Goal: Task Accomplishment & Management: Manage account settings

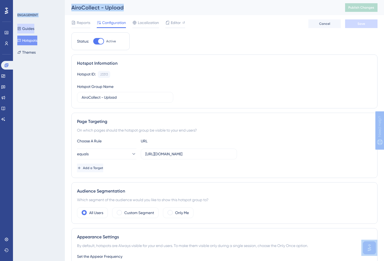
click at [27, 28] on button "Guides" at bounding box center [25, 29] width 17 height 10
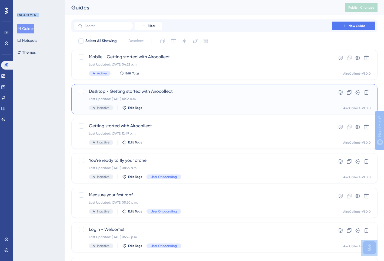
click at [123, 90] on span "Desktop - Getting started with Airocollect" at bounding box center [203, 91] width 228 height 6
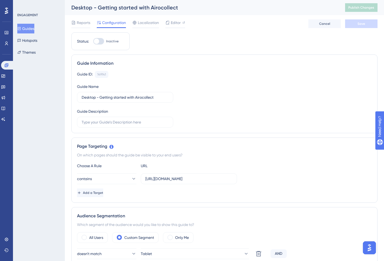
click at [31, 34] on div "Guides Hotspots Themes" at bounding box center [39, 40] width 44 height 33
click at [31, 31] on button "Guides" at bounding box center [25, 29] width 17 height 10
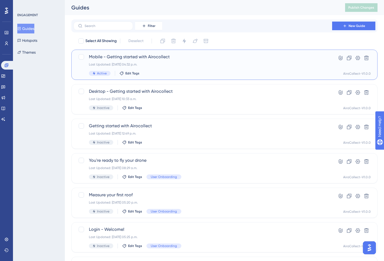
click at [106, 58] on span "Mobile - Getting started with Airocollect" at bounding box center [203, 57] width 228 height 6
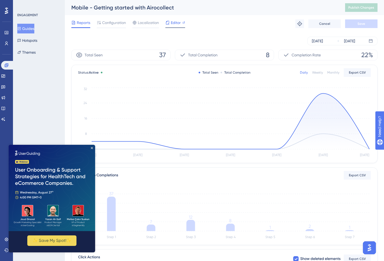
click at [177, 25] on span "Editor" at bounding box center [176, 22] width 10 height 6
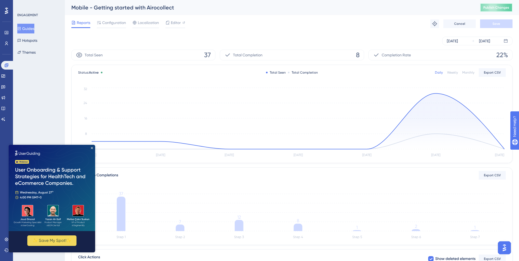
click at [384, 7] on span "Publish Changes" at bounding box center [496, 7] width 26 height 4
click at [92, 148] on icon "Close Preview" at bounding box center [92, 148] width 2 height 2
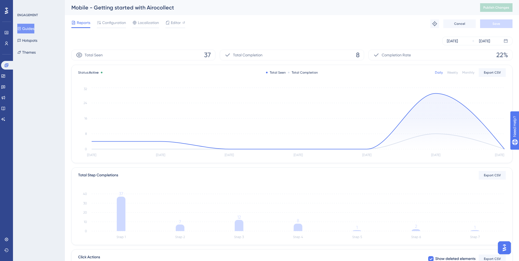
click at [384, 11] on div "Mobile - Getting started with Airocollect" at bounding box center [268, 8] width 395 height 8
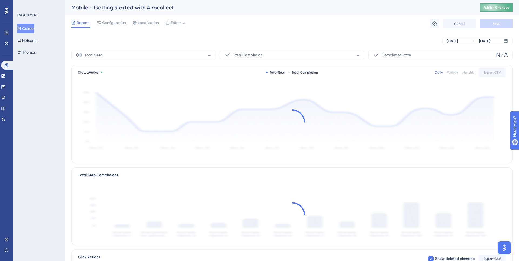
click at [384, 8] on span "Publish Changes" at bounding box center [496, 7] width 26 height 4
click at [384, 6] on span "Publish Changes" at bounding box center [496, 7] width 26 height 4
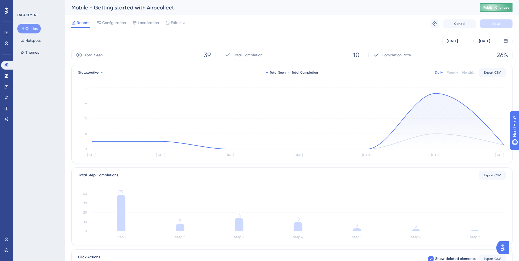
click at [503, 8] on span "Publish Changes" at bounding box center [496, 7] width 26 height 4
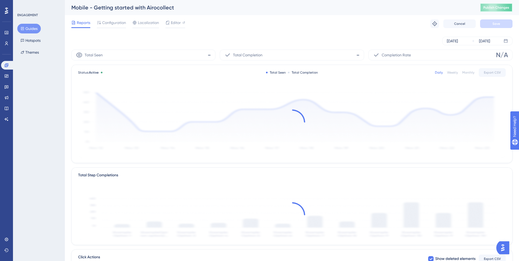
click at [492, 6] on span "Publish Changes" at bounding box center [496, 7] width 26 height 4
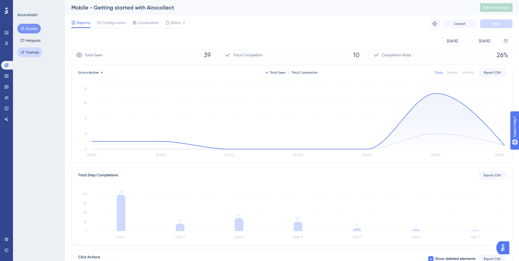
click at [32, 49] on button "Themes" at bounding box center [29, 53] width 25 height 10
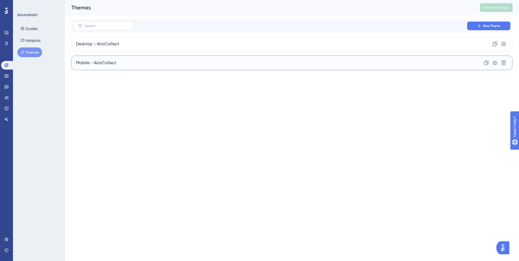
click at [125, 60] on div "Mobile - AiroCollect Clone Settings Delete" at bounding box center [291, 63] width 441 height 15
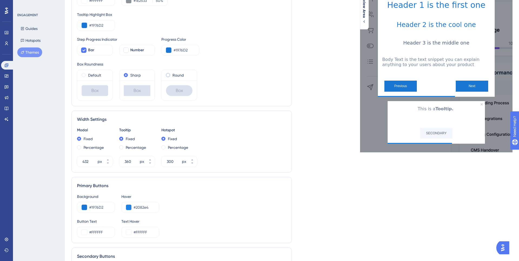
scroll to position [145, 0]
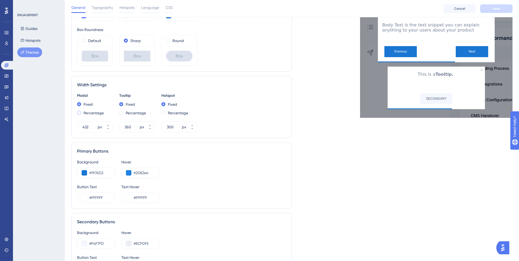
click at [91, 111] on label "Percentage" at bounding box center [93, 113] width 20 height 6
click at [86, 127] on input "30" at bounding box center [90, 127] width 16 height 6
type input "100"
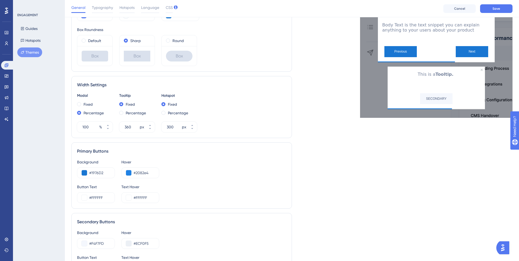
click at [233, 116] on div "Modal Fixed Percentage 100 % Tooltip Fixed Percentage 360 px Hotspot Fixed Perc…" at bounding box center [181, 113] width 209 height 40
click at [506, 9] on button "Save" at bounding box center [496, 8] width 32 height 9
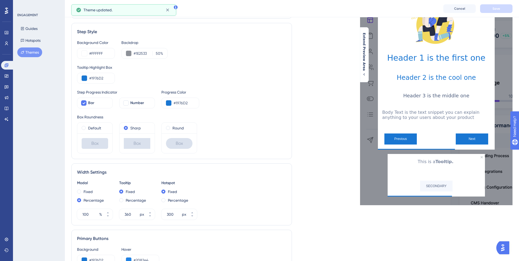
scroll to position [0, 0]
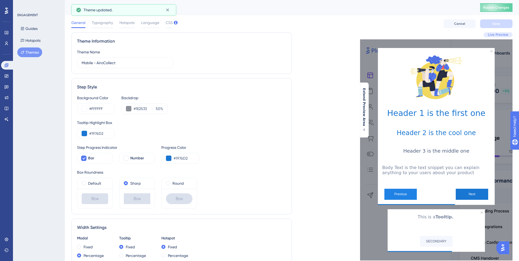
click at [408, 194] on button "Previous" at bounding box center [400, 194] width 32 height 11
click at [109, 24] on span "Typography" at bounding box center [102, 22] width 21 height 6
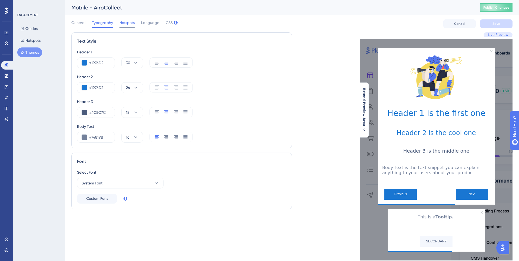
click at [125, 23] on span "Hotspots" at bounding box center [126, 22] width 15 height 6
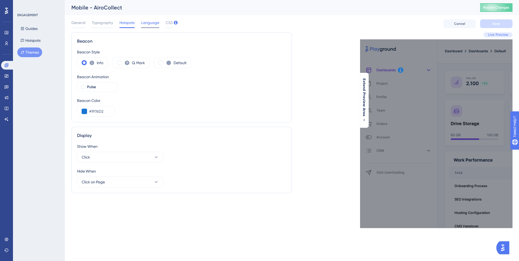
click at [147, 25] on span "Language" at bounding box center [150, 22] width 18 height 6
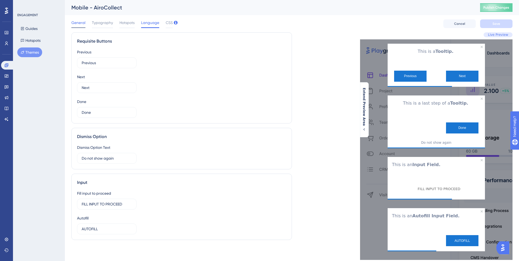
click at [75, 27] on div "General" at bounding box center [78, 23] width 14 height 9
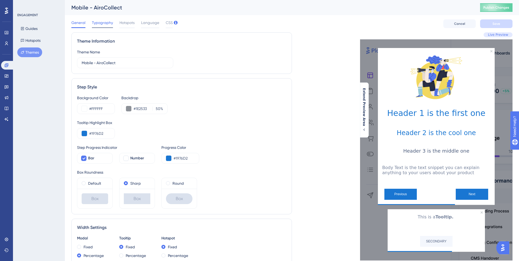
click at [98, 27] on div at bounding box center [102, 27] width 21 height 1
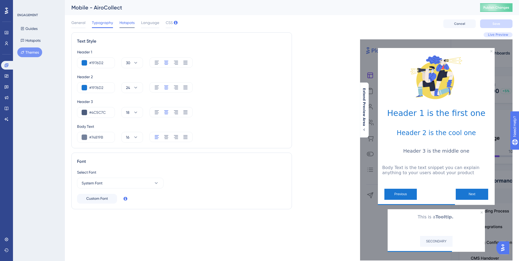
click at [124, 25] on span "Hotspots" at bounding box center [126, 22] width 15 height 6
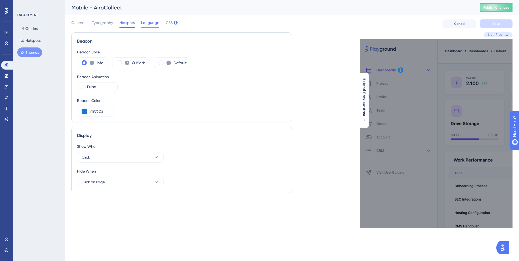
click at [150, 25] on span "Language" at bounding box center [150, 22] width 18 height 6
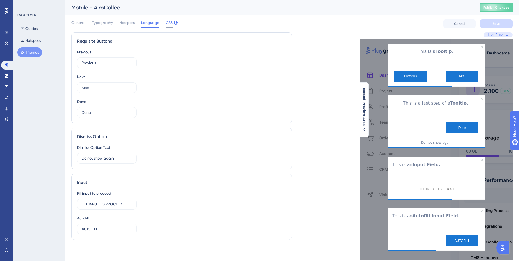
click at [167, 24] on span "CSS" at bounding box center [169, 22] width 7 height 6
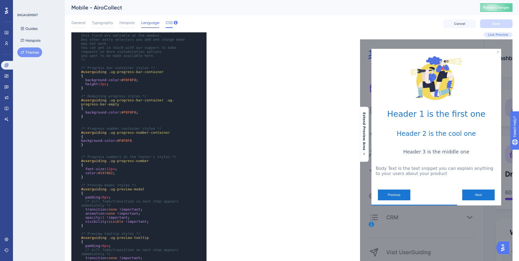
click at [153, 26] on div "Language" at bounding box center [150, 23] width 18 height 9
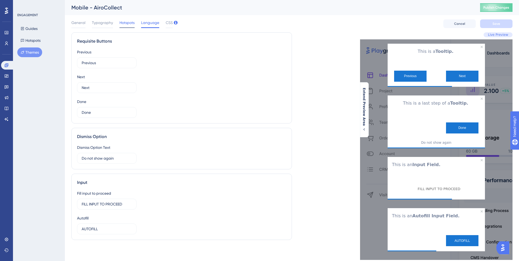
click at [124, 25] on span "Hotspots" at bounding box center [126, 22] width 15 height 6
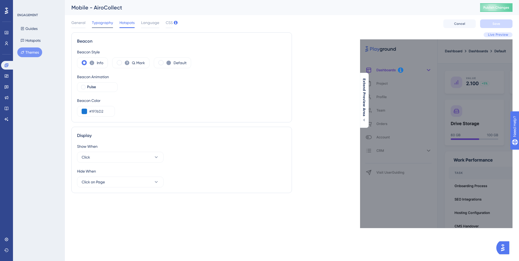
click at [101, 22] on span "Typography" at bounding box center [102, 22] width 21 height 6
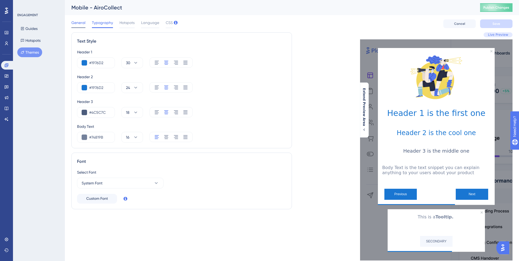
click at [74, 22] on span "General" at bounding box center [78, 22] width 14 height 6
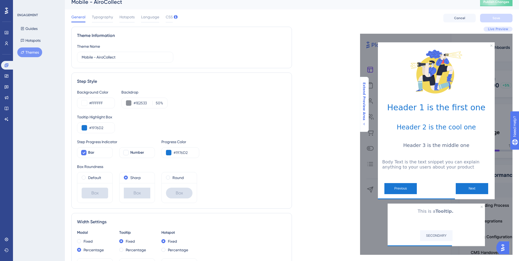
click at [365, 123] on icon at bounding box center [364, 124] width 4 height 4
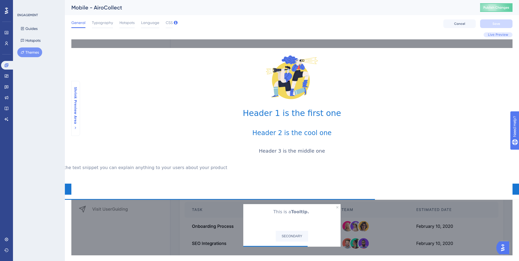
click at [78, 119] on button "Shrink Preview Area" at bounding box center [75, 108] width 9 height 43
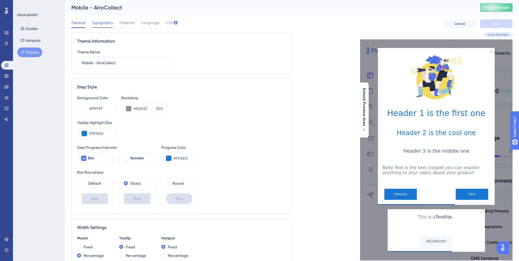
click at [107, 26] on span "Typography" at bounding box center [102, 22] width 21 height 6
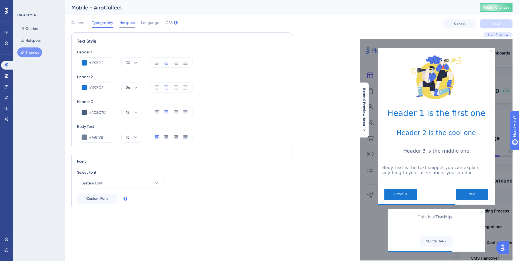
click at [132, 26] on div "Hotspots" at bounding box center [126, 23] width 15 height 9
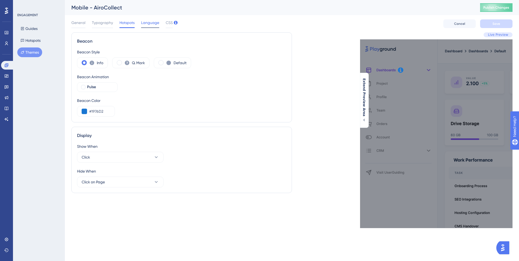
click at [149, 24] on span "Language" at bounding box center [150, 22] width 18 height 6
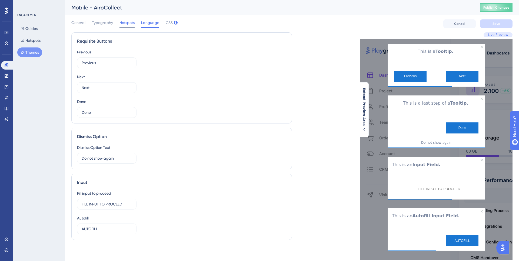
click at [123, 22] on span "Hotspots" at bounding box center [126, 22] width 15 height 6
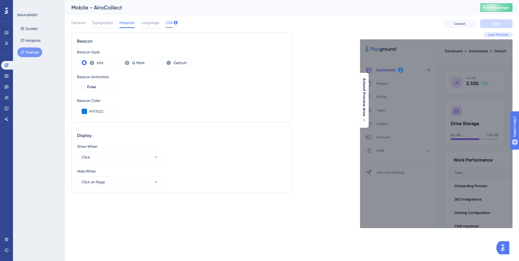
click at [168, 23] on span "CSS" at bounding box center [169, 22] width 7 height 6
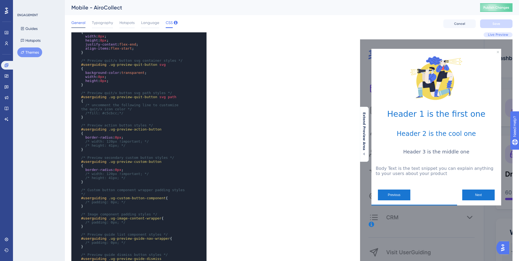
click at [83, 23] on span "General" at bounding box center [78, 22] width 14 height 6
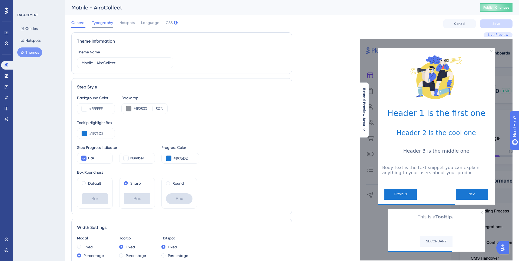
click at [102, 22] on span "Typography" at bounding box center [102, 22] width 21 height 6
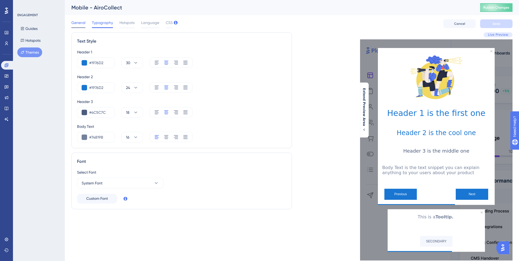
click at [78, 24] on span "General" at bounding box center [78, 22] width 14 height 6
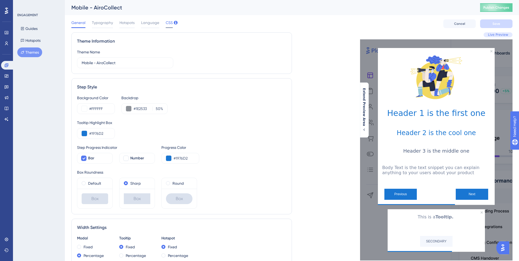
click at [170, 22] on span "CSS" at bounding box center [169, 22] width 7 height 6
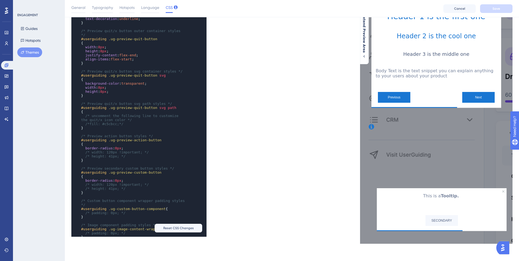
scroll to position [352, 0]
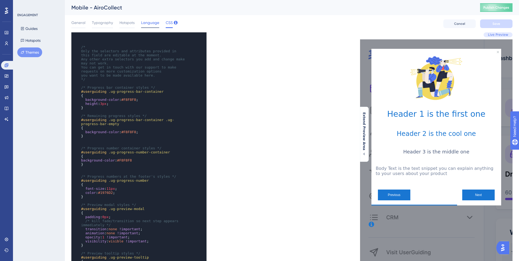
click at [149, 20] on span "Language" at bounding box center [150, 22] width 18 height 6
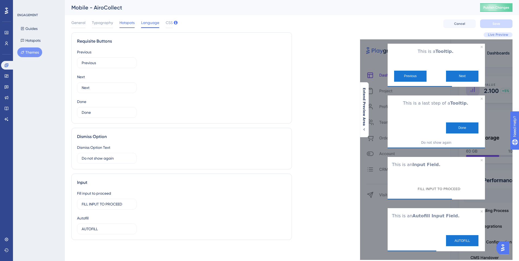
click at [122, 22] on span "Hotspots" at bounding box center [126, 22] width 15 height 6
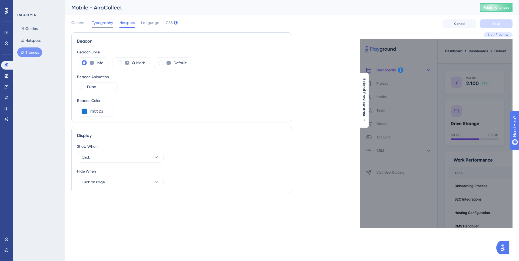
click at [103, 25] on span "Typography" at bounding box center [102, 22] width 21 height 6
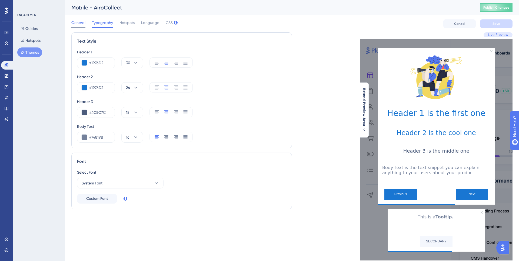
click at [75, 22] on span "General" at bounding box center [78, 22] width 14 height 6
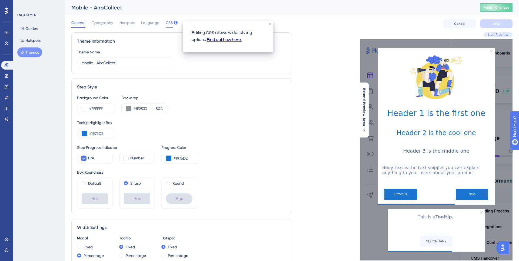
click at [167, 23] on span "CSS" at bounding box center [169, 22] width 7 height 6
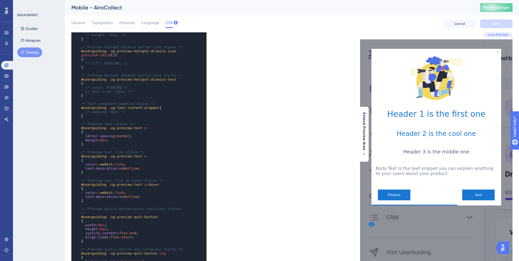
click at [227, 175] on div "xxxxxxxxxx ​ ​ /* Hotspot beacon z-index Uncomment this section in order to use…" at bounding box center [181, 183] width 220 height 303
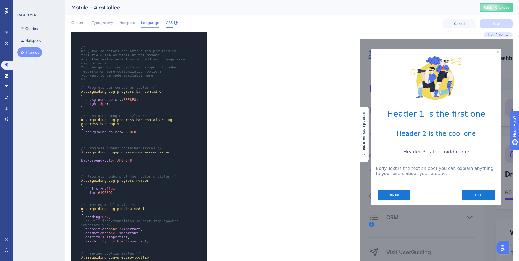
click at [154, 22] on span "Language" at bounding box center [150, 22] width 18 height 6
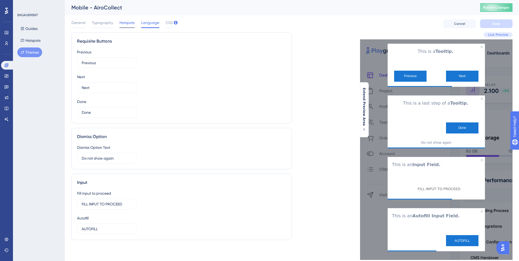
click at [120, 24] on span "Hotspots" at bounding box center [126, 22] width 15 height 6
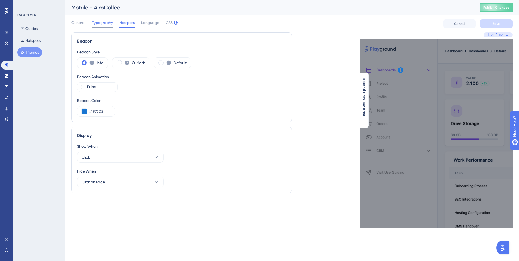
click at [102, 22] on span "Typography" at bounding box center [102, 22] width 21 height 6
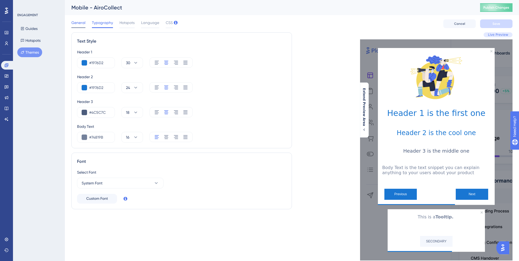
click at [78, 23] on span "General" at bounding box center [78, 22] width 14 height 6
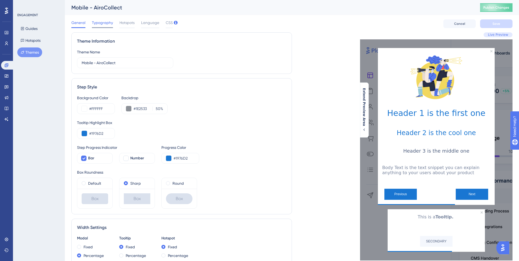
click at [105, 26] on div "Typography" at bounding box center [102, 23] width 21 height 9
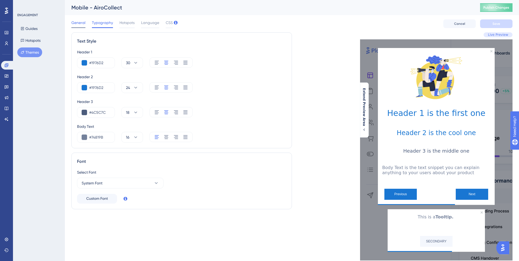
click at [78, 24] on span "General" at bounding box center [78, 22] width 14 height 6
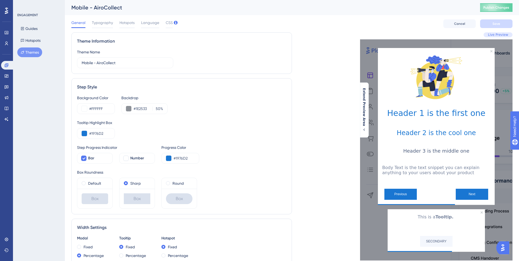
click at [118, 24] on div "General Typography Hotspots Language CSS" at bounding box center [121, 23] width 101 height 9
click at [122, 24] on span "Hotspots" at bounding box center [126, 22] width 15 height 6
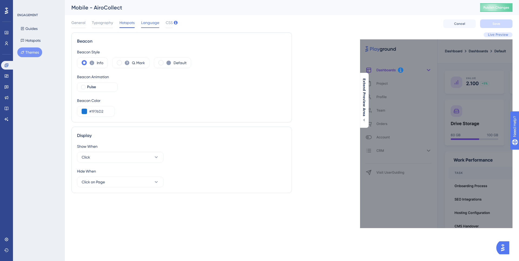
click at [147, 25] on span "Language" at bounding box center [150, 22] width 18 height 6
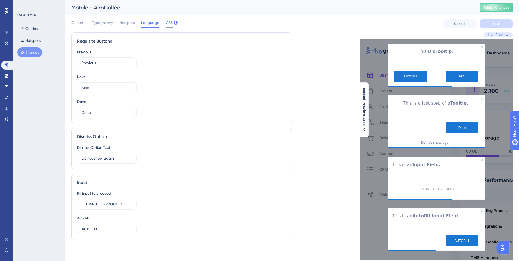
click at [166, 24] on span "CSS" at bounding box center [169, 22] width 7 height 6
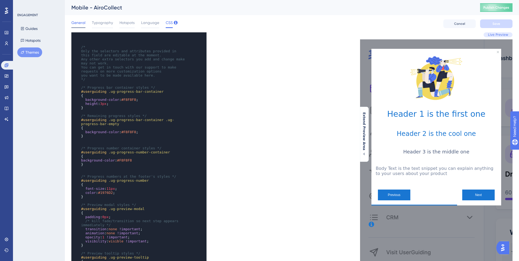
click at [82, 24] on span "General" at bounding box center [78, 22] width 14 height 6
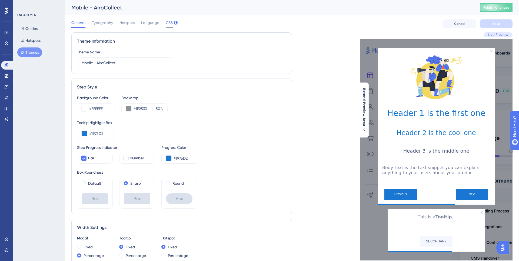
click at [168, 25] on span "CSS" at bounding box center [169, 22] width 7 height 6
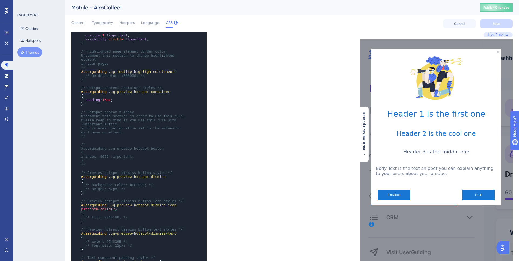
click at [109, 100] on span "16px" at bounding box center [106, 100] width 8 height 4
click at [494, 23] on span "Save" at bounding box center [496, 24] width 8 height 4
click at [106, 101] on span "0px" at bounding box center [105, 100] width 6 height 4
click at [497, 21] on button "Save" at bounding box center [496, 23] width 32 height 9
click at [494, 9] on button "Publish Changes" at bounding box center [496, 7] width 32 height 9
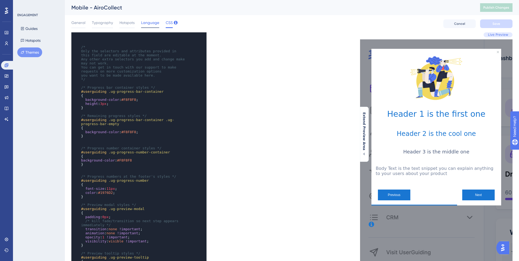
click at [149, 27] on div "Language" at bounding box center [150, 23] width 18 height 9
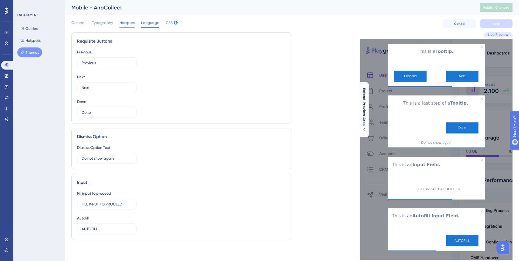
click at [124, 22] on span "Hotspots" at bounding box center [126, 22] width 15 height 6
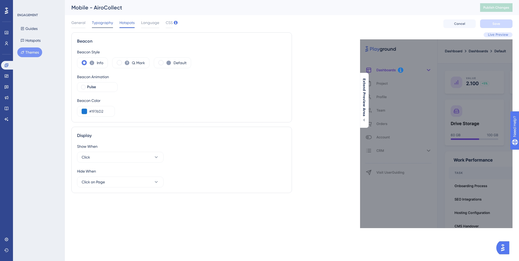
click at [102, 23] on span "Typography" at bounding box center [102, 22] width 21 height 6
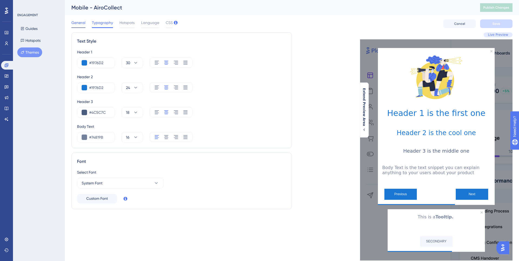
click at [84, 26] on div "General" at bounding box center [78, 23] width 14 height 9
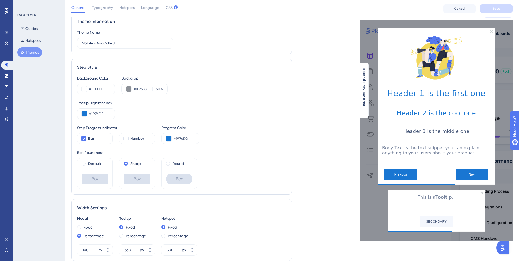
scroll to position [0, 0]
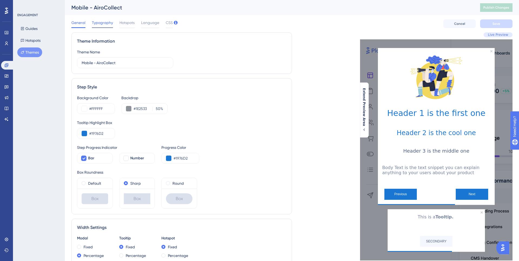
click at [109, 26] on div "Typography" at bounding box center [102, 23] width 21 height 9
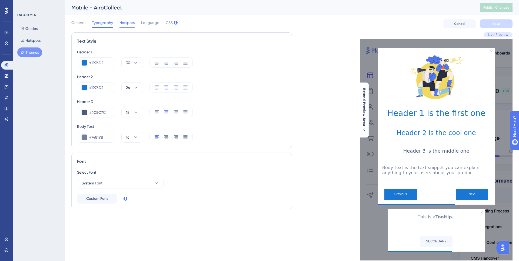
click at [126, 25] on span "Hotspots" at bounding box center [126, 22] width 15 height 6
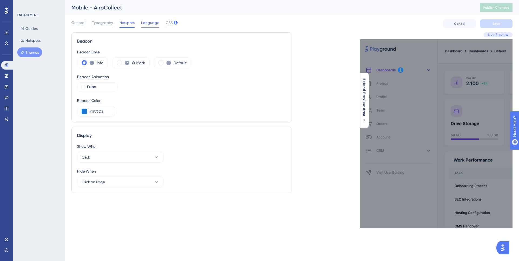
click at [154, 25] on span "Language" at bounding box center [150, 22] width 18 height 6
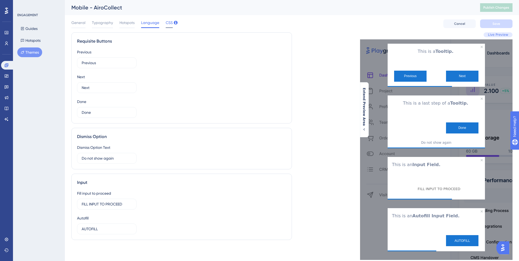
click at [171, 24] on span "CSS" at bounding box center [169, 22] width 7 height 6
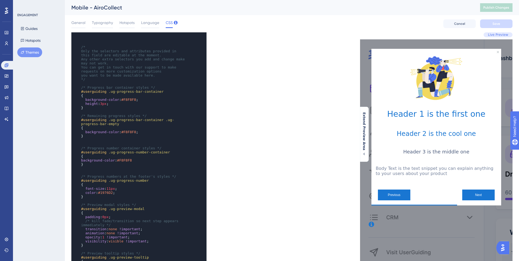
click at [278, 153] on div "xxxxxxxxxx ​ ​ /* Only the selectors and attributes provided in this field are …" at bounding box center [181, 183] width 220 height 303
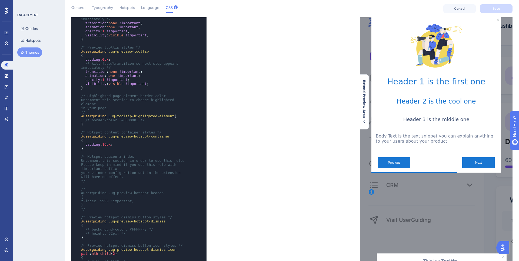
scroll to position [200, 0]
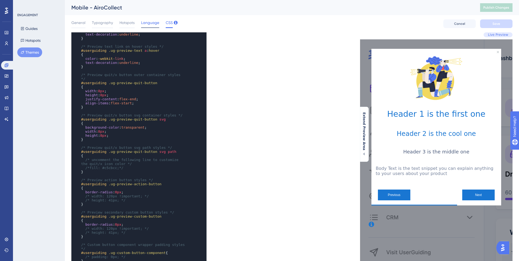
click at [154, 24] on span "Language" at bounding box center [150, 22] width 18 height 6
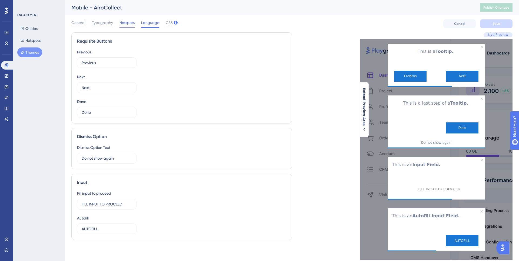
click at [123, 23] on span "Hotspots" at bounding box center [126, 22] width 15 height 6
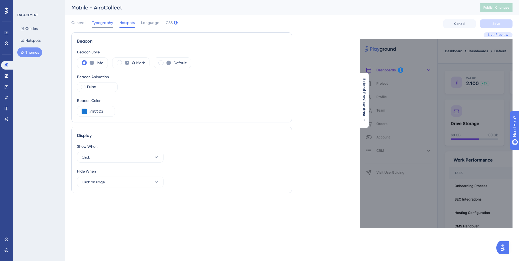
click at [97, 24] on span "Typography" at bounding box center [102, 22] width 21 height 6
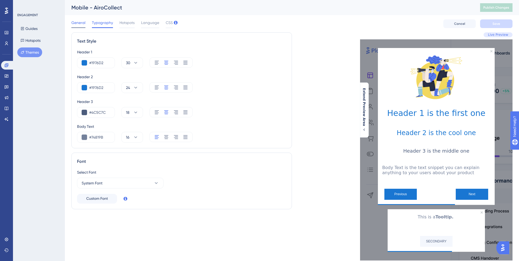
click at [78, 23] on span "General" at bounding box center [78, 22] width 14 height 6
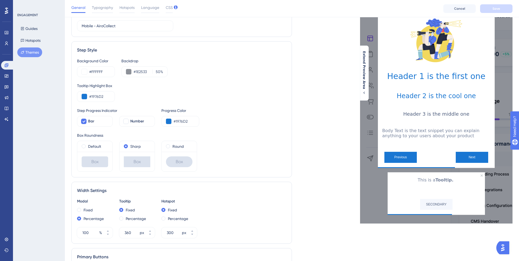
scroll to position [0, 0]
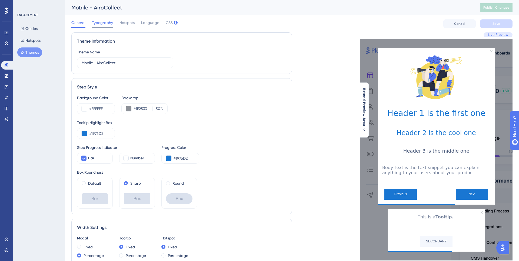
click at [97, 26] on span "Typography" at bounding box center [102, 22] width 21 height 6
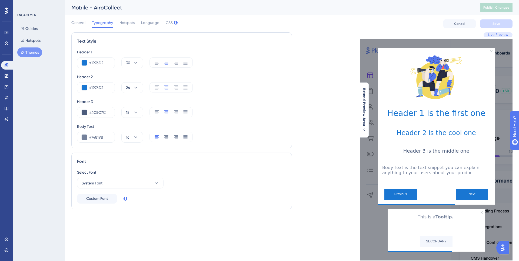
click at [69, 24] on div "Performance Users Engagement Widgets Feedback Product Updates Knowledge Base AI…" at bounding box center [292, 135] width 454 height 270
click at [136, 25] on div "General Typography Hotspots Language CSS" at bounding box center [121, 23] width 101 height 9
click at [133, 24] on span "Hotspots" at bounding box center [126, 22] width 15 height 6
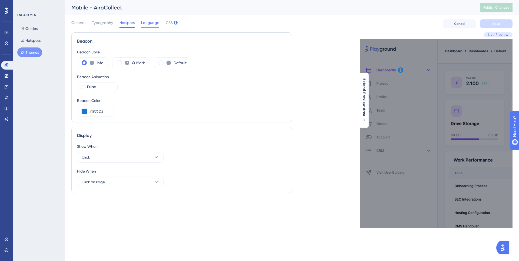
click at [146, 25] on span "Language" at bounding box center [150, 22] width 18 height 6
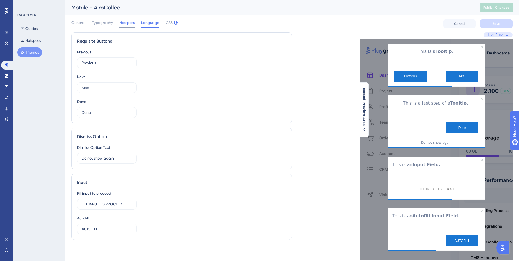
click at [131, 24] on span "Hotspots" at bounding box center [126, 22] width 15 height 6
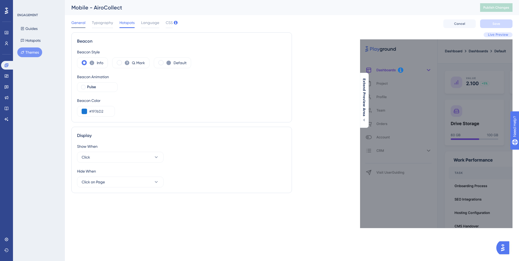
click at [75, 24] on span "General" at bounding box center [78, 22] width 14 height 6
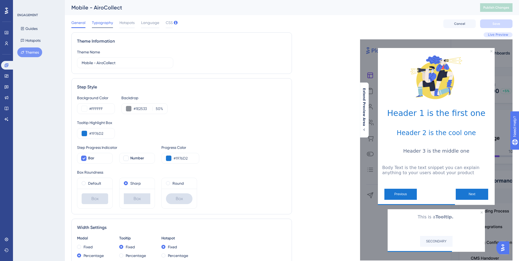
click at [105, 24] on span "Typography" at bounding box center [102, 22] width 21 height 6
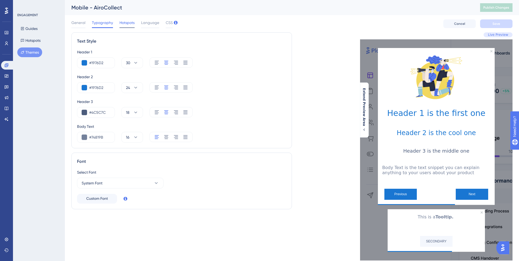
click at [133, 24] on span "Hotspots" at bounding box center [126, 22] width 15 height 6
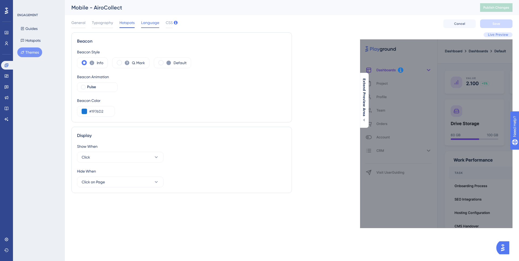
click at [152, 24] on span "Language" at bounding box center [150, 22] width 18 height 6
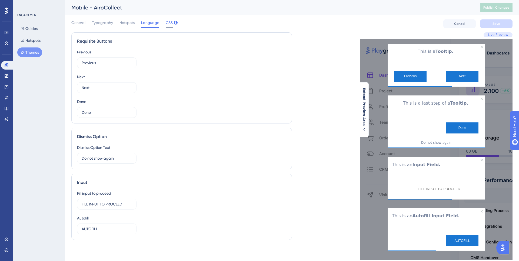
click at [171, 27] on div "CSS" at bounding box center [169, 23] width 7 height 9
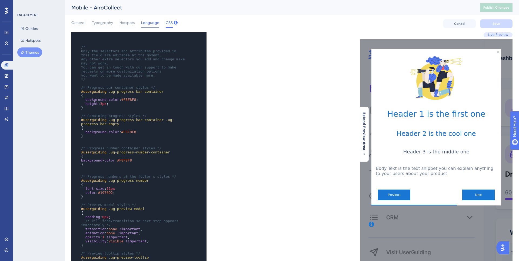
click at [154, 21] on span "Language" at bounding box center [150, 22] width 18 height 6
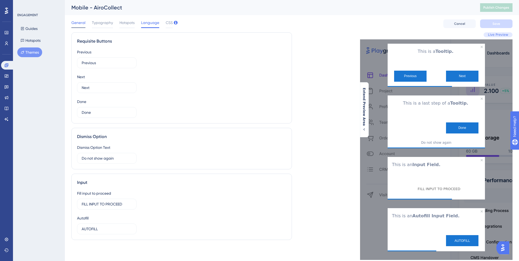
click at [81, 23] on span "General" at bounding box center [78, 22] width 14 height 6
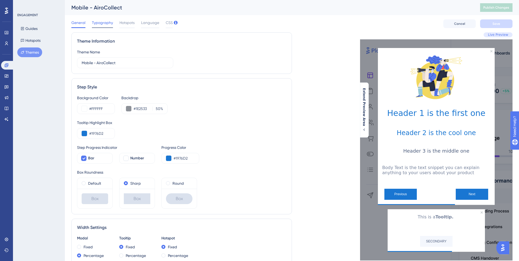
click at [101, 23] on span "Typography" at bounding box center [102, 22] width 21 height 6
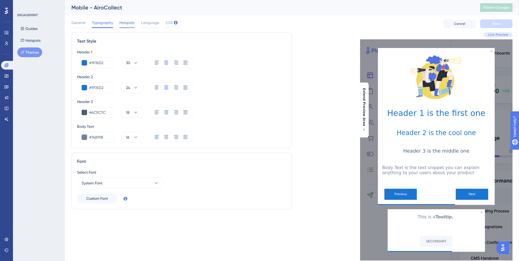
click at [126, 23] on span "Hotspots" at bounding box center [126, 22] width 15 height 6
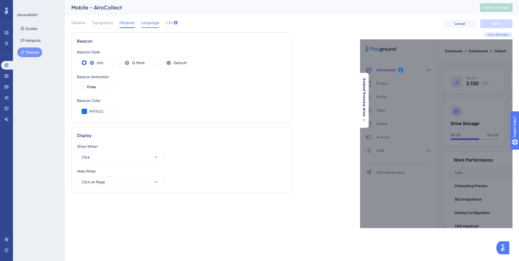
click at [150, 23] on span "Language" at bounding box center [150, 22] width 18 height 6
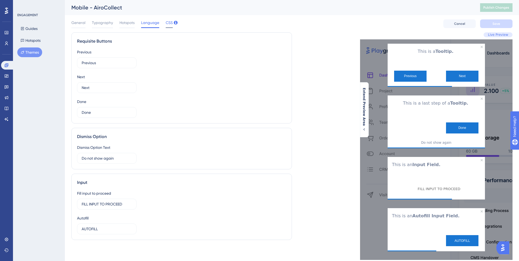
click at [168, 23] on span "CSS" at bounding box center [169, 22] width 7 height 6
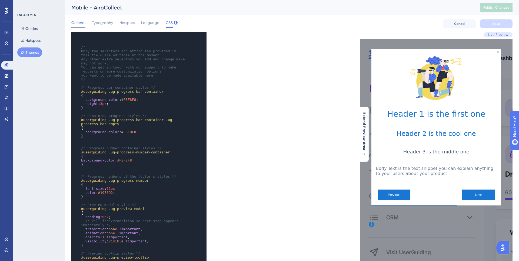
click at [79, 22] on span "General" at bounding box center [78, 22] width 14 height 6
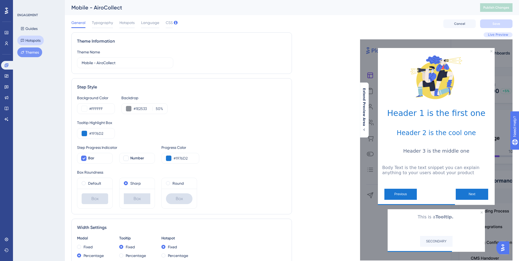
click at [42, 41] on button "Hotspots" at bounding box center [30, 41] width 26 height 10
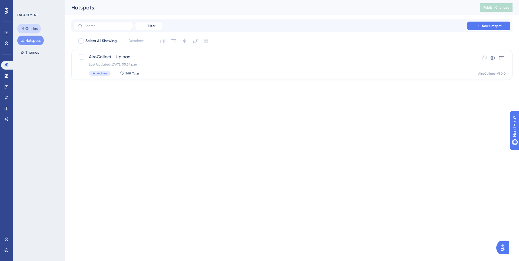
click at [32, 29] on button "Guides" at bounding box center [28, 29] width 23 height 10
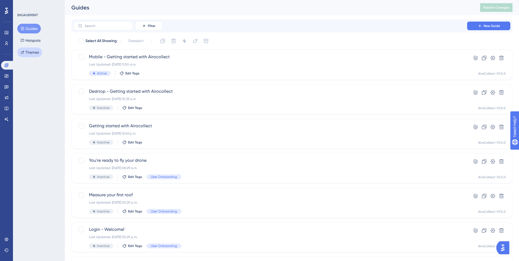
click at [34, 54] on button "Themes" at bounding box center [29, 53] width 25 height 10
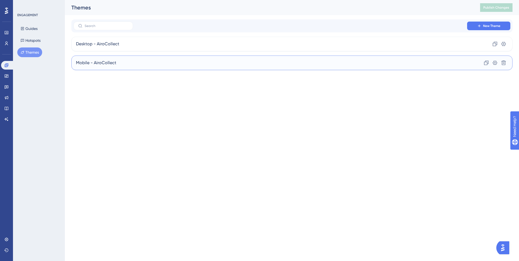
click at [138, 63] on div "Mobile - AiroCollect Clone Settings Delete" at bounding box center [291, 63] width 441 height 15
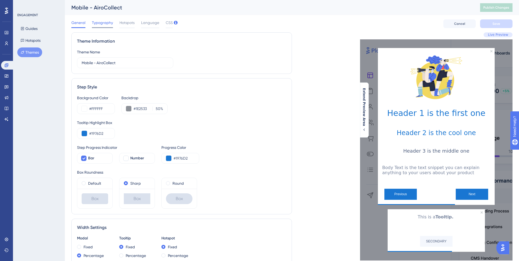
click at [95, 25] on span "Typography" at bounding box center [102, 22] width 21 height 6
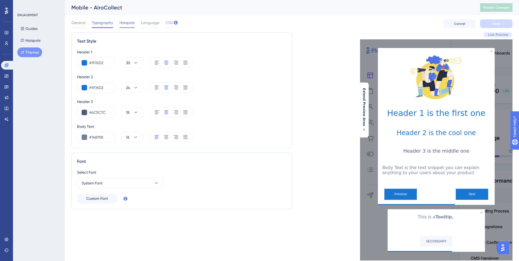
click at [131, 22] on span "Hotspots" at bounding box center [126, 22] width 15 height 6
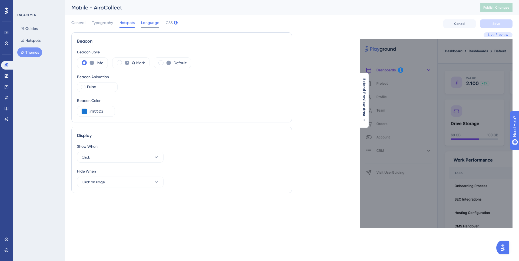
click at [147, 24] on span "Language" at bounding box center [150, 22] width 18 height 6
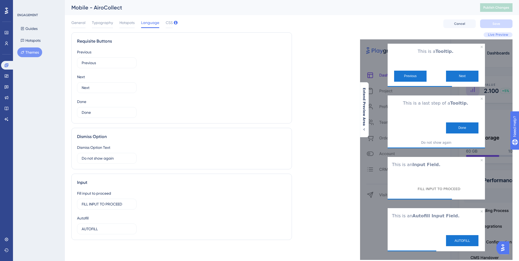
click at [427, 75] on div "Previous" at bounding box center [415, 76] width 42 height 11
click at [418, 75] on button "Previous" at bounding box center [410, 76] width 32 height 11
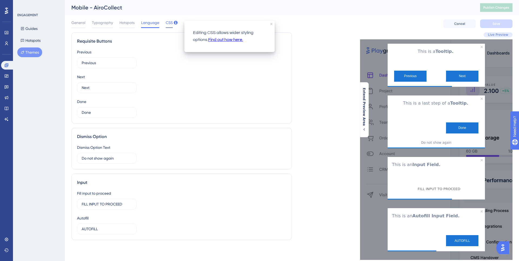
click at [166, 24] on span "CSS" at bounding box center [169, 22] width 7 height 6
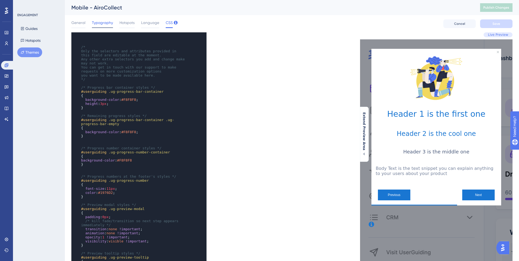
click at [101, 26] on div "Typography" at bounding box center [102, 23] width 21 height 9
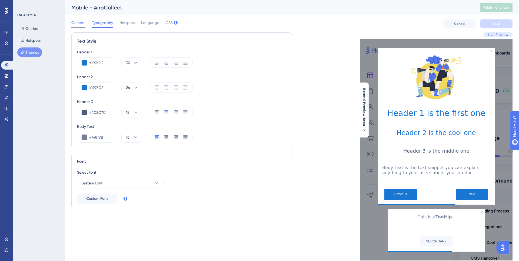
click at [77, 26] on div "General" at bounding box center [78, 23] width 14 height 9
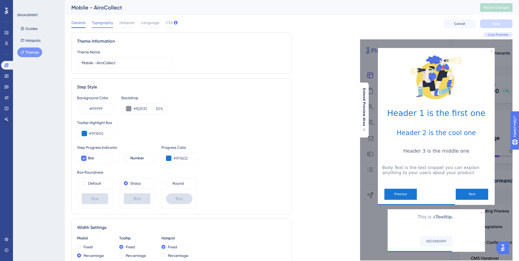
click at [100, 20] on span "Typography" at bounding box center [102, 22] width 21 height 6
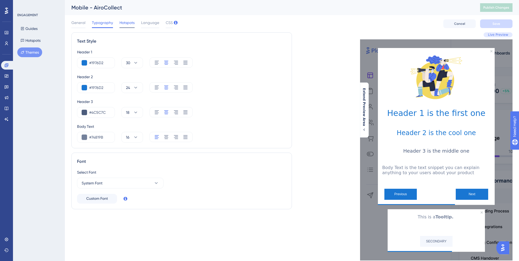
click at [124, 22] on span "Hotspots" at bounding box center [126, 22] width 15 height 6
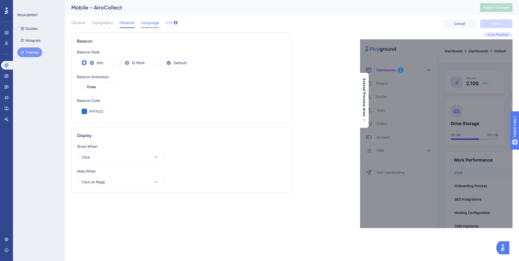
click at [148, 22] on span "Language" at bounding box center [150, 22] width 18 height 6
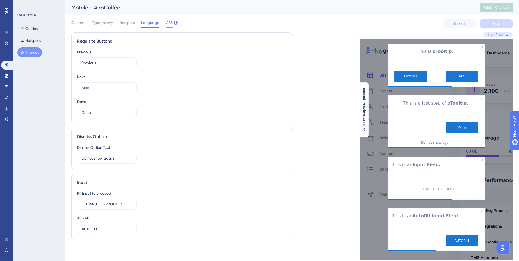
click at [168, 24] on span "CSS" at bounding box center [169, 22] width 7 height 6
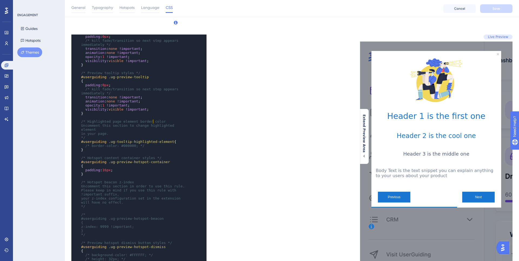
scroll to position [98, 0]
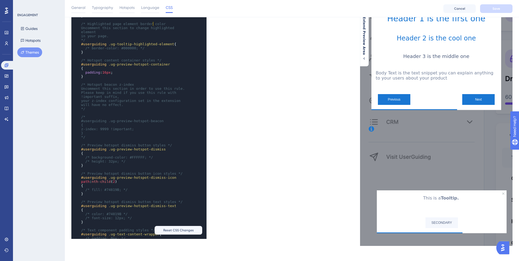
click at [154, 20] on div "#userguiding .ug-progress-number { font-size : 11px ; color : #1976D2 ; } ​ /* …" at bounding box center [133, 133] width 107 height 466
click at [150, 14] on div "General Typography Hotspots Language CSS Cancel Save" at bounding box center [292, 8] width 454 height 17
click at [151, 12] on div at bounding box center [150, 12] width 18 height 1
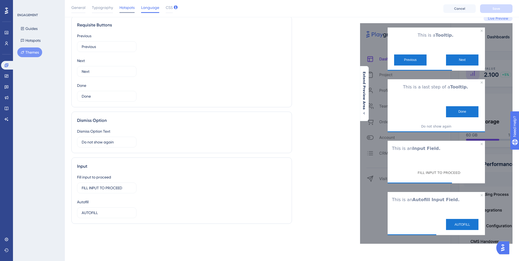
click at [124, 12] on div at bounding box center [126, 12] width 15 height 1
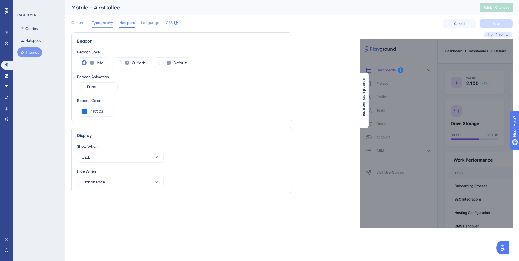
click at [100, 26] on div "Typography" at bounding box center [102, 23] width 21 height 9
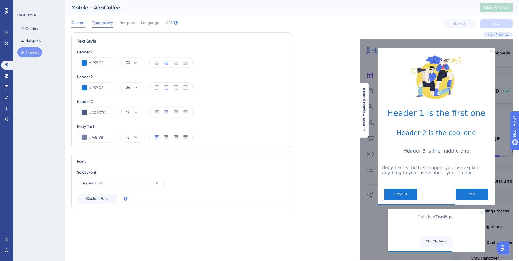
click at [75, 26] on div "General" at bounding box center [78, 23] width 14 height 9
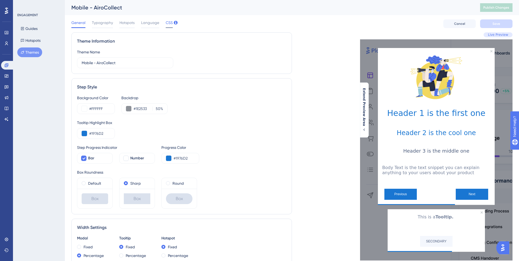
click at [168, 21] on span "CSS" at bounding box center [169, 22] width 7 height 6
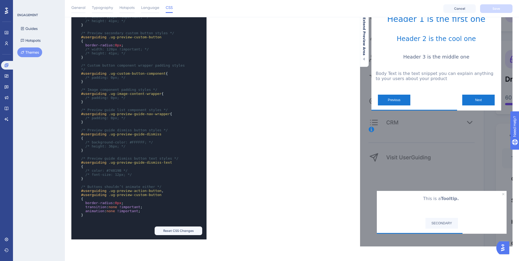
scroll to position [100, 0]
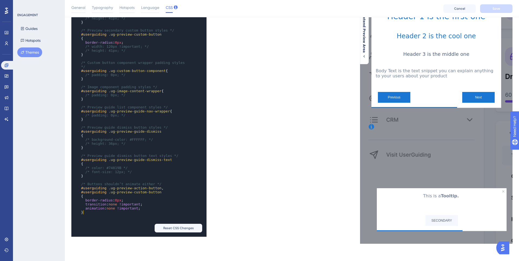
click at [91, 211] on pre "}" at bounding box center [133, 213] width 107 height 4
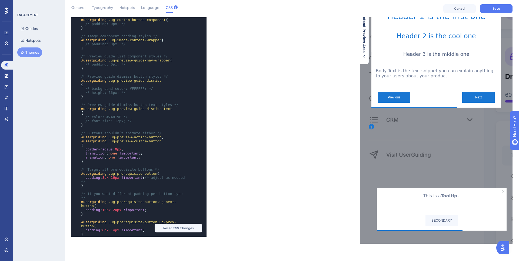
scroll to position [705, 0]
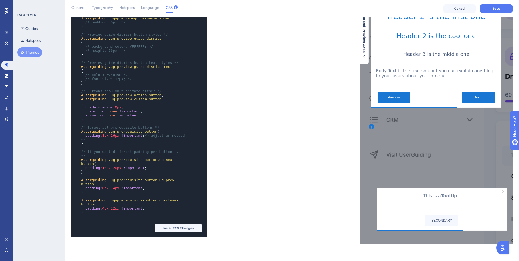
click at [117, 134] on span "16px" at bounding box center [115, 136] width 8 height 4
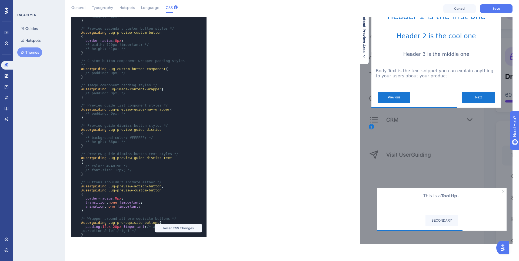
scroll to position [687, 0]
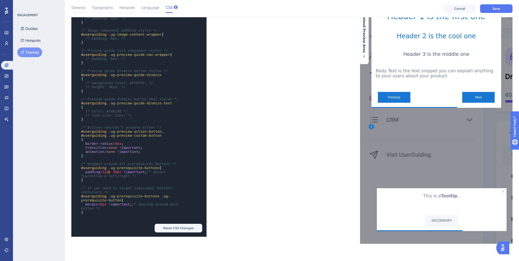
click at [107, 171] on span "12px" at bounding box center [106, 172] width 8 height 4
click at [116, 170] on span "20px" at bounding box center [115, 172] width 8 height 4
click at [104, 203] on span "6px" at bounding box center [103, 205] width 6 height 4
click at [497, 10] on span "Save" at bounding box center [496, 8] width 8 height 4
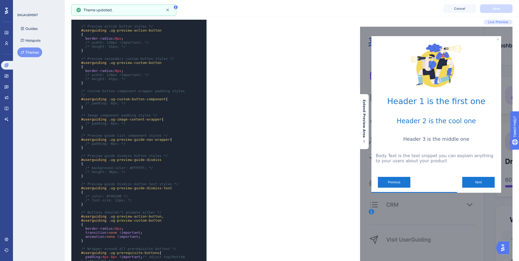
scroll to position [0, 0]
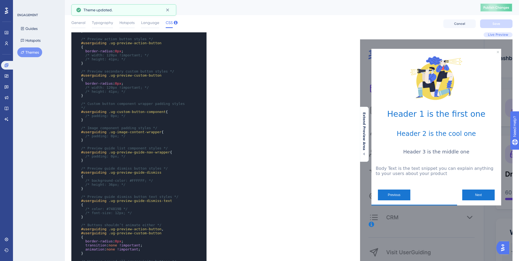
click at [494, 7] on button "Publish Changes" at bounding box center [496, 7] width 32 height 9
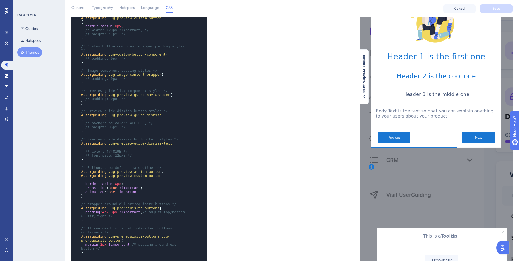
scroll to position [100, 0]
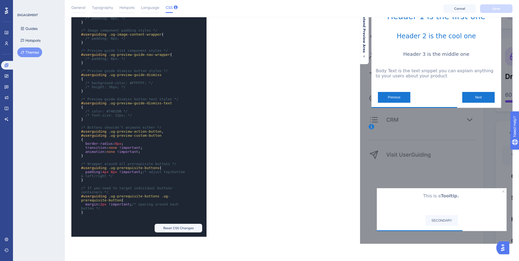
click at [114, 171] on span "8px" at bounding box center [114, 172] width 6 height 4
click at [106, 171] on span "4px" at bounding box center [105, 172] width 6 height 4
click at [104, 203] on span "2px" at bounding box center [103, 205] width 6 height 4
click at [493, 12] on button "Save" at bounding box center [496, 8] width 32 height 9
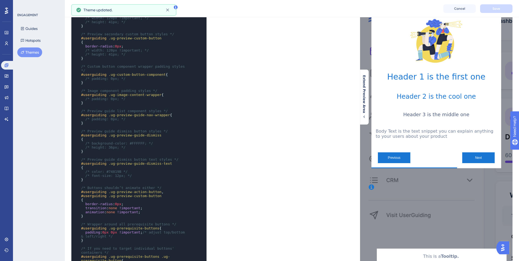
scroll to position [0, 0]
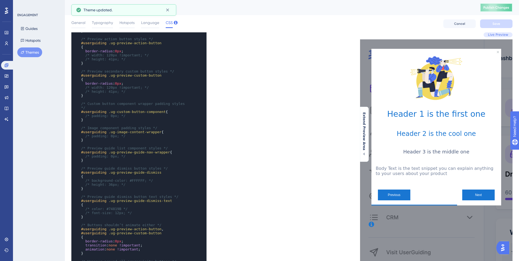
click at [491, 5] on button "Publish Changes" at bounding box center [496, 7] width 32 height 9
click at [496, 3] on button "Publish Changes" at bounding box center [496, 7] width 32 height 9
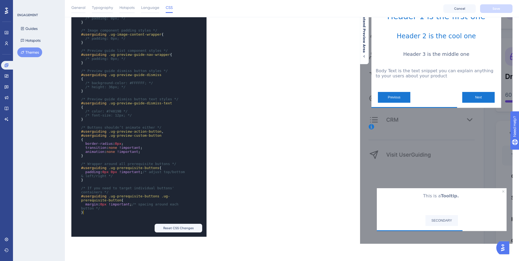
click at [87, 212] on pre "}" at bounding box center [133, 213] width 107 height 4
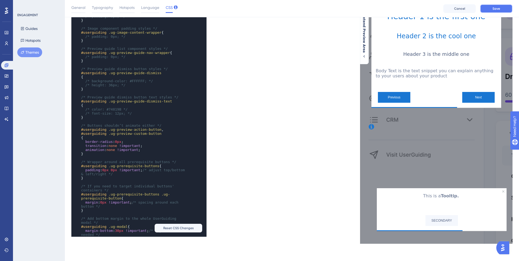
click at [488, 11] on button "Save" at bounding box center [496, 8] width 32 height 9
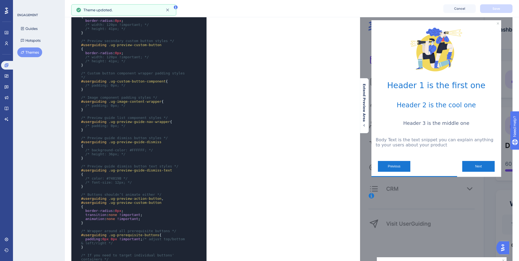
scroll to position [0, 0]
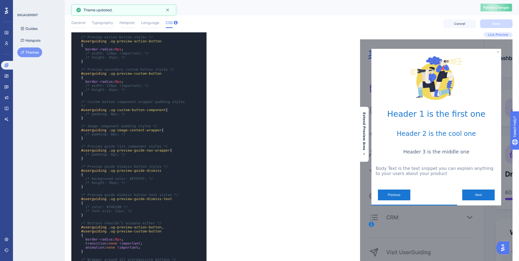
click at [487, 5] on span "Publish Changes" at bounding box center [496, 7] width 26 height 4
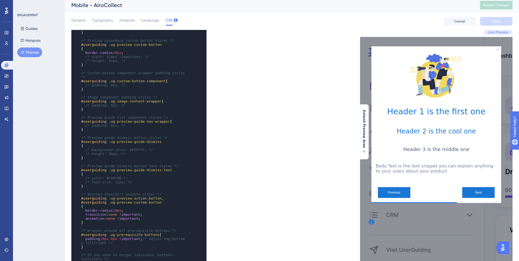
scroll to position [100, 0]
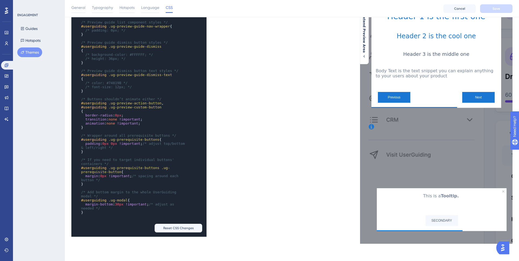
click at [92, 211] on pre "}" at bounding box center [133, 213] width 107 height 4
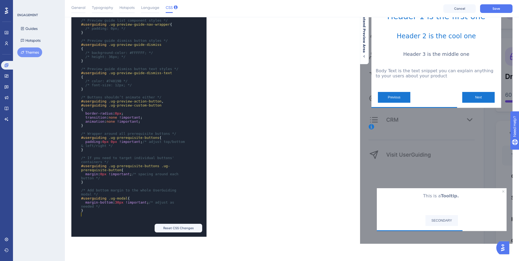
paste textarea "Code editor"
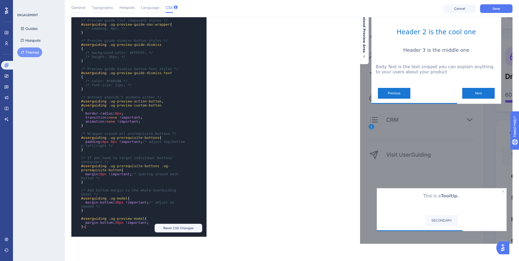
scroll to position [718, 0]
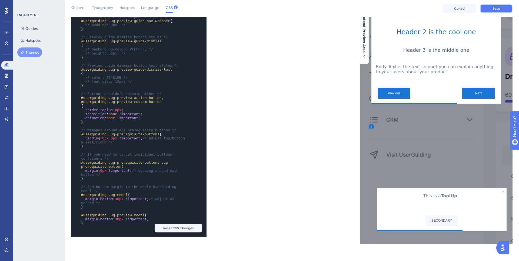
click at [493, 4] on button "Save" at bounding box center [496, 8] width 32 height 9
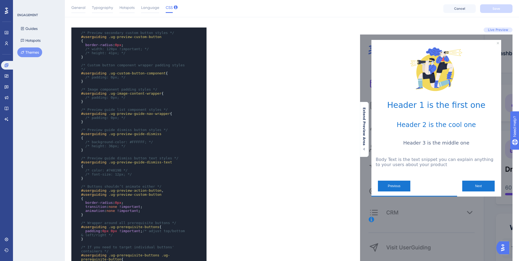
scroll to position [0, 0]
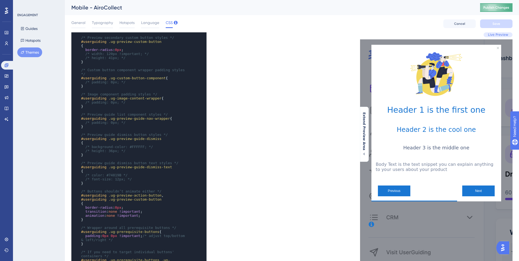
click at [503, 7] on span "Publish Changes" at bounding box center [496, 7] width 26 height 4
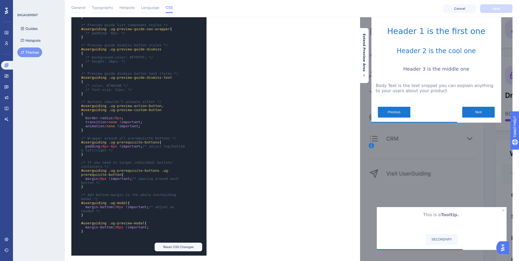
scroll to position [93, 0]
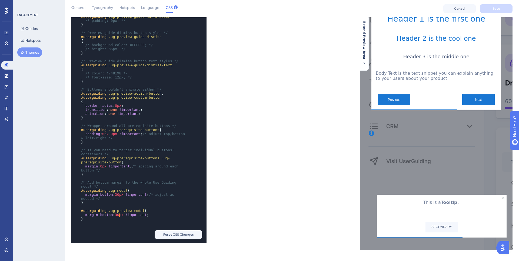
click at [118, 215] on span "30px" at bounding box center [119, 215] width 8 height 4
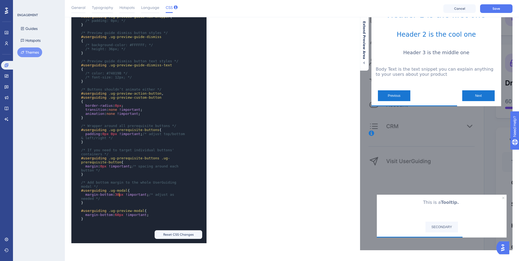
click at [119, 193] on span "30px" at bounding box center [119, 195] width 8 height 4
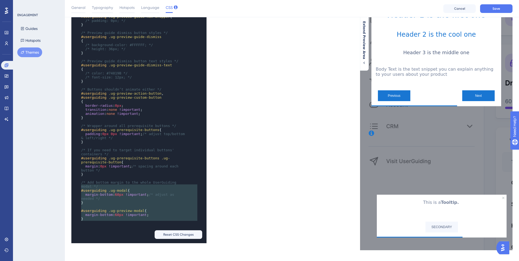
type textarea "/* Add bottom margin to the whole UserGuiding modal */ #userguiding .ug-modal {…"
drag, startPoint x: 83, startPoint y: 219, endPoint x: 77, endPoint y: 182, distance: 38.1
click at [77, 182] on div "x /* uncomment the following line to customize the quit/x icon color */ /*fill:…" at bounding box center [131, 53] width 120 height 362
click at [79, 180] on div "x /* uncomment the following line to customize the quit/x icon color */ /*fill:…" at bounding box center [131, 53] width 120 height 362
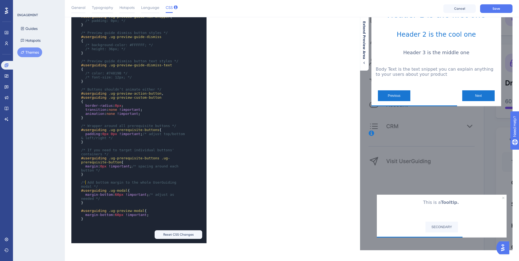
type textarea "/*"
drag, startPoint x: 85, startPoint y: 180, endPoint x: 74, endPoint y: 180, distance: 11.1
click at [74, 180] on div "x /* uncomment the following line to customize the quit/x icon color */ /*fill:…" at bounding box center [131, 53] width 120 height 362
click at [86, 178] on pre "​" at bounding box center [133, 179] width 107 height 4
paste textarea "/"
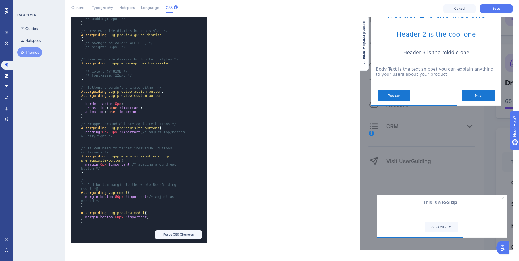
type textarea "*/"
drag, startPoint x: 100, startPoint y: 189, endPoint x: 95, endPoint y: 189, distance: 5.4
click at [95, 189] on pre "/* Add bottom margin to the whole UserGuiding modal */" at bounding box center [133, 187] width 107 height 8
click at [89, 222] on pre "}" at bounding box center [133, 221] width 107 height 4
click at [497, 10] on span "Save" at bounding box center [496, 8] width 8 height 4
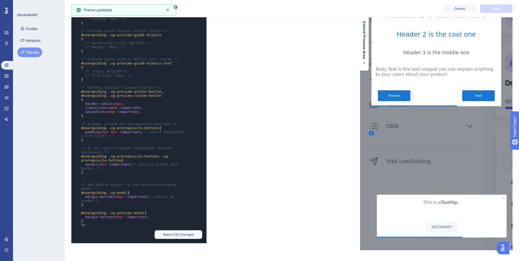
click at [72, 177] on div "x /* uncomment the following line to customize the quit/x icon color */ /*fill:…" at bounding box center [131, 55] width 120 height 370
type textarea "/*"
drag, startPoint x: 86, startPoint y: 181, endPoint x: 75, endPoint y: 181, distance: 11.3
click at [75, 181] on div "x /* uncomment the following line to customize the quit/x icon color */ /*fill:…" at bounding box center [131, 55] width 120 height 370
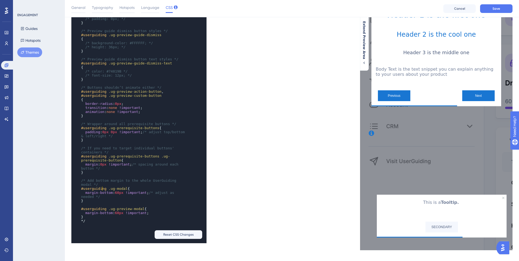
click at [102, 187] on span "#userguiding" at bounding box center [93, 189] width 25 height 4
click at [104, 184] on pre "/* Add bottom margin to the whole UserGuiding modal */" at bounding box center [133, 183] width 107 height 8
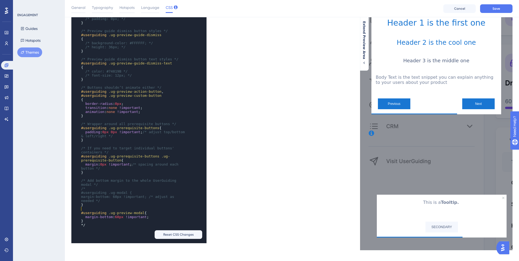
click at [87, 211] on span "#userguiding" at bounding box center [93, 213] width 25 height 4
paste textarea "/"
type textarea "*/"
drag, startPoint x: 100, startPoint y: 203, endPoint x: 96, endPoint y: 203, distance: 4.3
click at [96, 203] on div "/* uncomment the following line to customize the quit/x icon color */ /*fill: #…" at bounding box center [133, 57] width 107 height 357
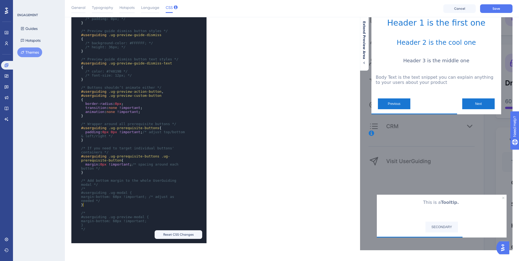
click at [85, 206] on pre "}" at bounding box center [133, 205] width 107 height 4
paste textarea "Code editor"
click at [85, 211] on pre "​" at bounding box center [133, 213] width 107 height 4
type textarea "}"
type textarea "/* adjust as needed */"
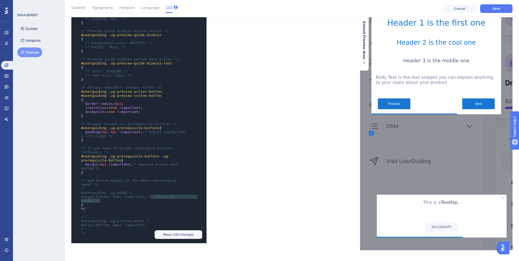
drag, startPoint x: 105, startPoint y: 201, endPoint x: 152, endPoint y: 198, distance: 47.4
click at [152, 198] on pre "margin-bottom: 60px !important; /* adjust as needed */" at bounding box center [133, 199] width 107 height 8
click at [494, 12] on button "Save" at bounding box center [496, 8] width 32 height 9
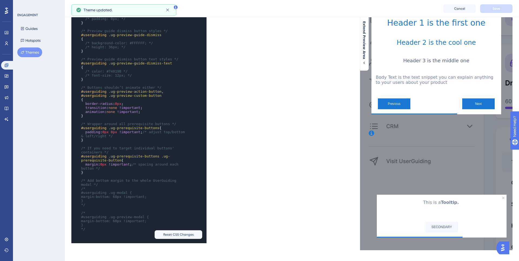
scroll to position [0, 0]
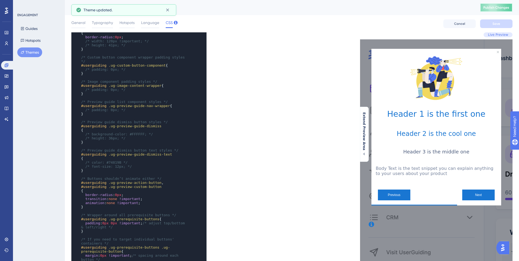
click at [495, 11] on button "Publish Changes" at bounding box center [496, 7] width 32 height 9
